Goal: Transaction & Acquisition: Purchase product/service

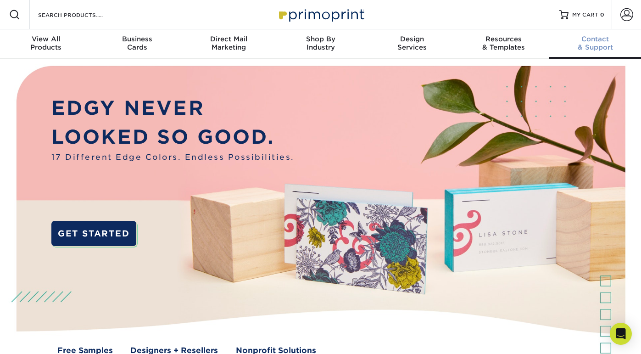
click at [593, 41] on span "Contact" at bounding box center [595, 39] width 92 height 8
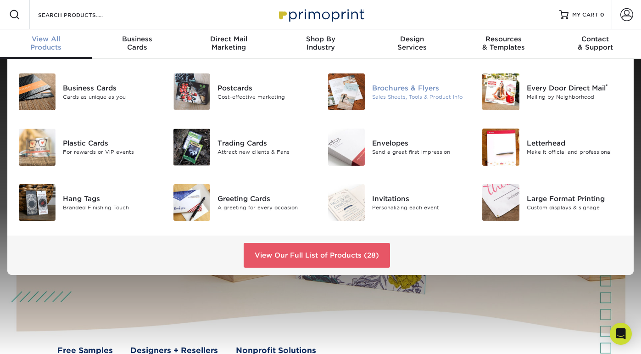
click at [403, 91] on div "Brochures & Flyers" at bounding box center [420, 88] width 96 height 10
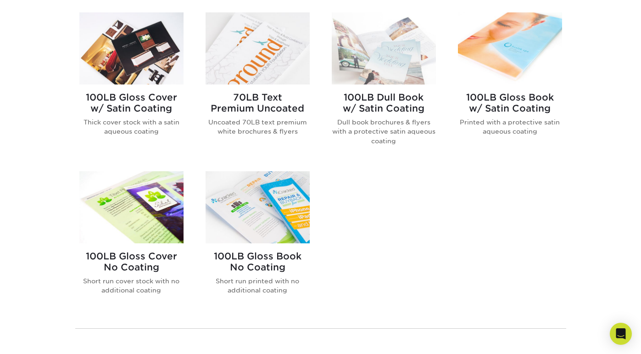
scroll to position [553, 0]
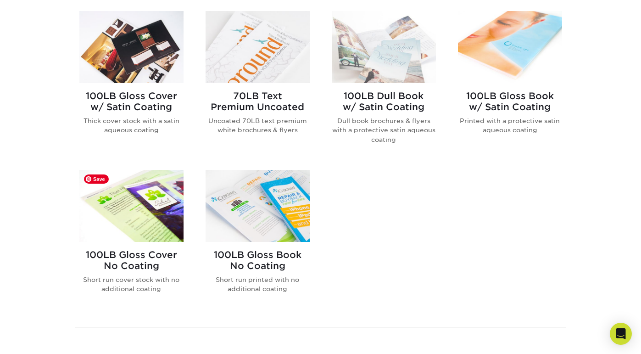
click at [149, 216] on img at bounding box center [131, 206] width 104 height 72
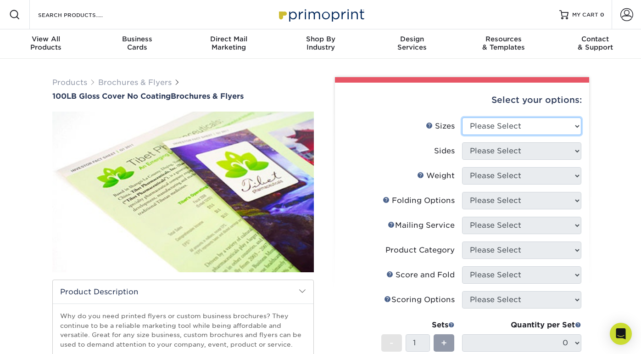
click at [505, 125] on select "Please Select 3.67" x 8.5" 4" x 8.5" 4" x 8.5" 4" x 11" 4" x 12" 4.25" x 11" 4.…" at bounding box center [521, 125] width 119 height 17
select select "8.50x11.00"
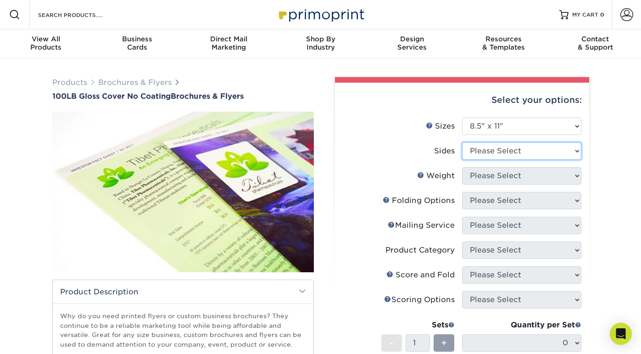
click at [491, 152] on select "Please Select Print Both Sides Print Front Only" at bounding box center [521, 150] width 119 height 17
select select "32d3c223-f82c-492b-b915-ba065a00862f"
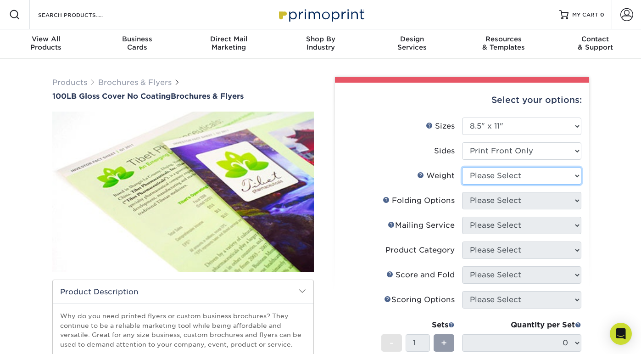
click at [485, 180] on select "Please Select 100LB" at bounding box center [521, 175] width 119 height 17
select select "100LB"
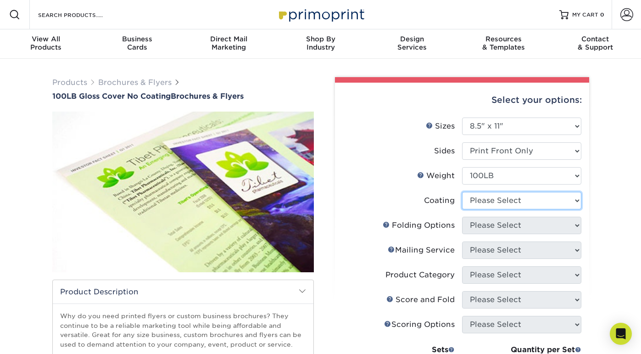
click at [482, 199] on select at bounding box center [521, 200] width 119 height 17
select select "3e7618de-abca-4bda-9f97-8b9129e913d8"
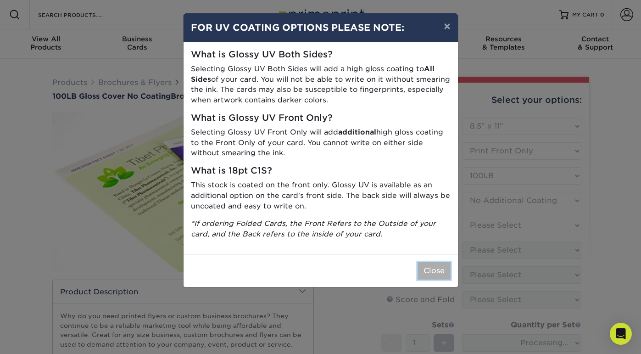
click at [431, 272] on button "Close" at bounding box center [433, 270] width 33 height 17
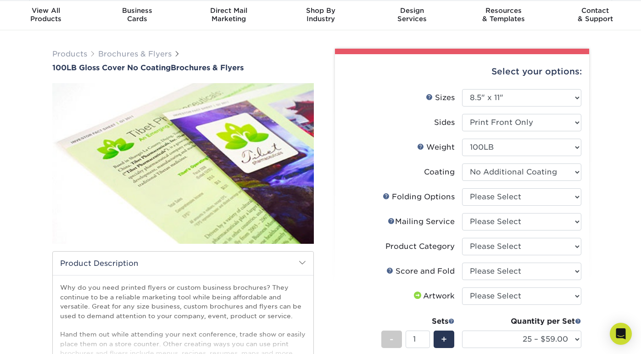
scroll to position [44, 0]
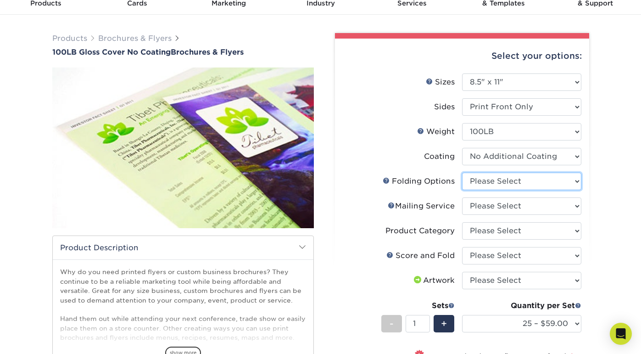
click at [488, 180] on select "Please Select FLAT - No Folding" at bounding box center [521, 180] width 119 height 17
select select "9b1d5825-34d1-4721-9874-ed79abb003d7"
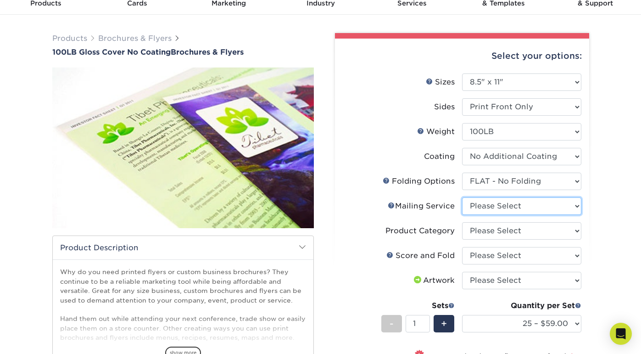
click at [484, 207] on select "Please Select No Direct Mailing Service No, I will mail/stamp/imprint Direct Ma…" at bounding box center [521, 205] width 119 height 17
select select "3e5e9bdd-d78a-4c28-a41d-fe1407925ca6"
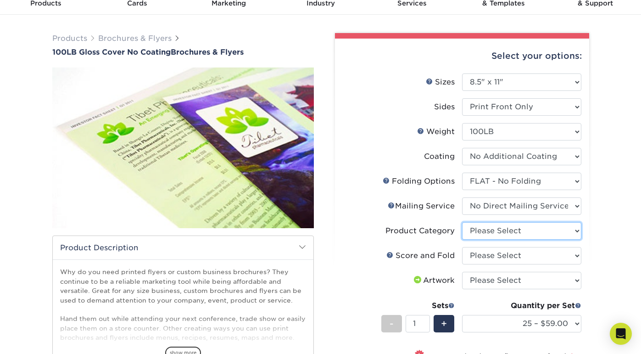
click at [480, 231] on select "Please Select Flyers and Brochures" at bounding box center [521, 230] width 119 height 17
select select "1a668080-6b7c-4174-b399-2c3833b27ef4"
click at [478, 259] on select "Please Select No Scoring and Folding Score & fold in half Score and 1/2 Fold on…" at bounding box center [521, 255] width 119 height 17
select select "bd0593cf-038a-41f4-bfbc-0b0ebdcc21b2"
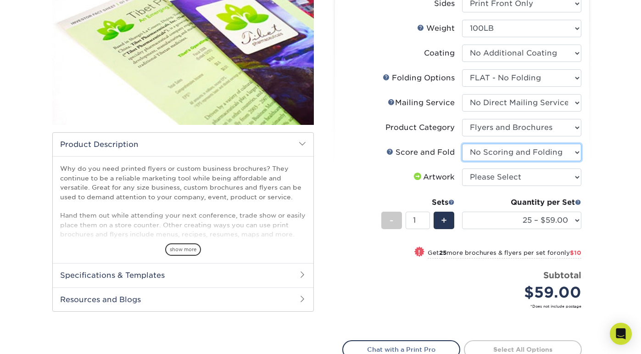
scroll to position [146, 0]
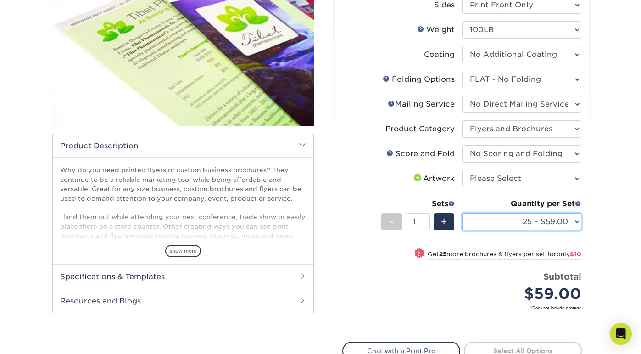
click at [508, 222] on select "25 – $59.00 50 – $69.00 75 – $100.00 100 – $132.00 250 – $207.00 500 – $349.00 …" at bounding box center [521, 221] width 119 height 17
select select "50 – $69.00"
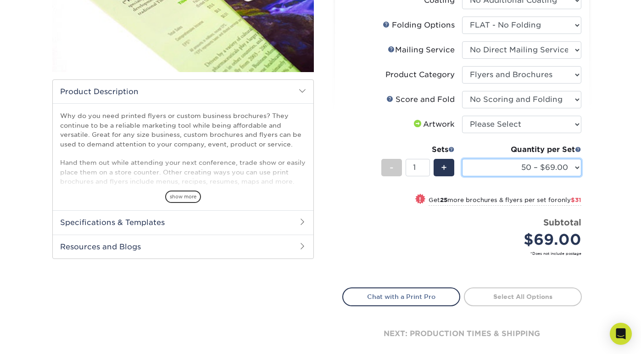
scroll to position [205, 0]
